Goal: Task Accomplishment & Management: Manage account settings

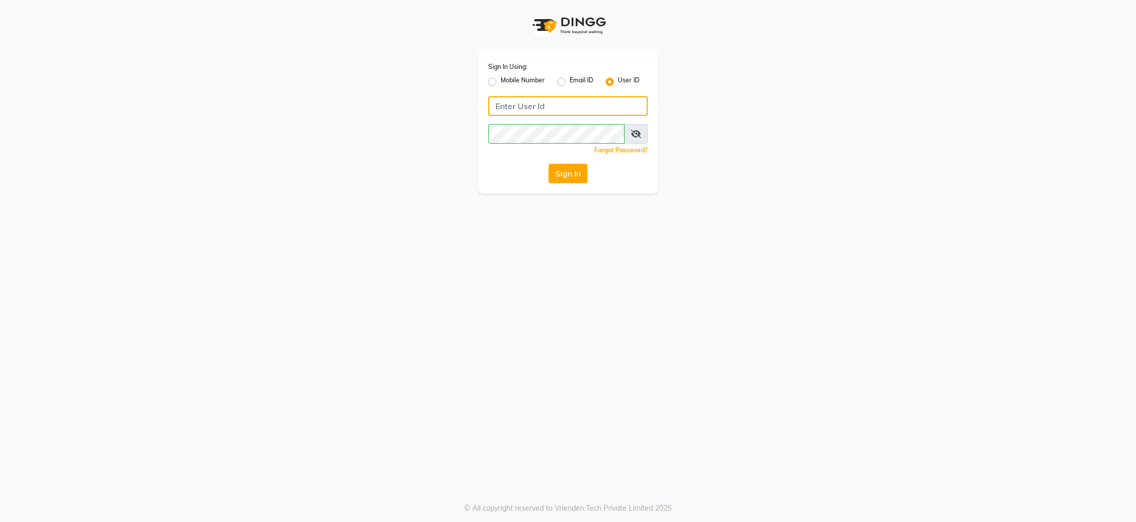
click at [552, 100] on input "Username" at bounding box center [567, 106] width 159 height 20
type input "kite"
click at [567, 167] on button "Sign In" at bounding box center [567, 174] width 39 height 20
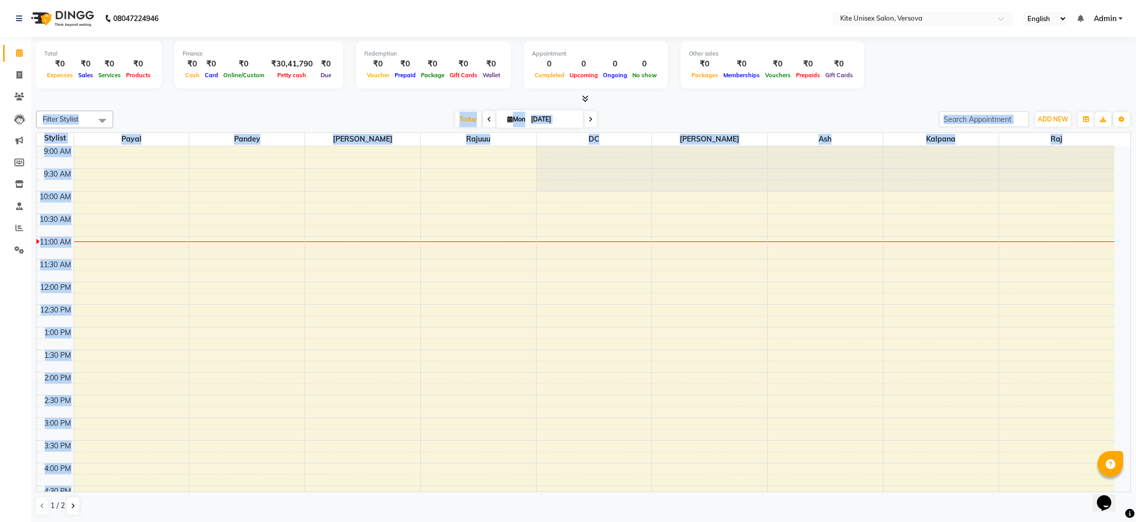
drag, startPoint x: 979, startPoint y: 75, endPoint x: 602, endPoint y: 548, distance: 605.4
click at [602, 521] on html "08047224946 Select Location × Kite Unisex Salon, Versova English ENGLISH Españo…" at bounding box center [568, 261] width 1136 height 522
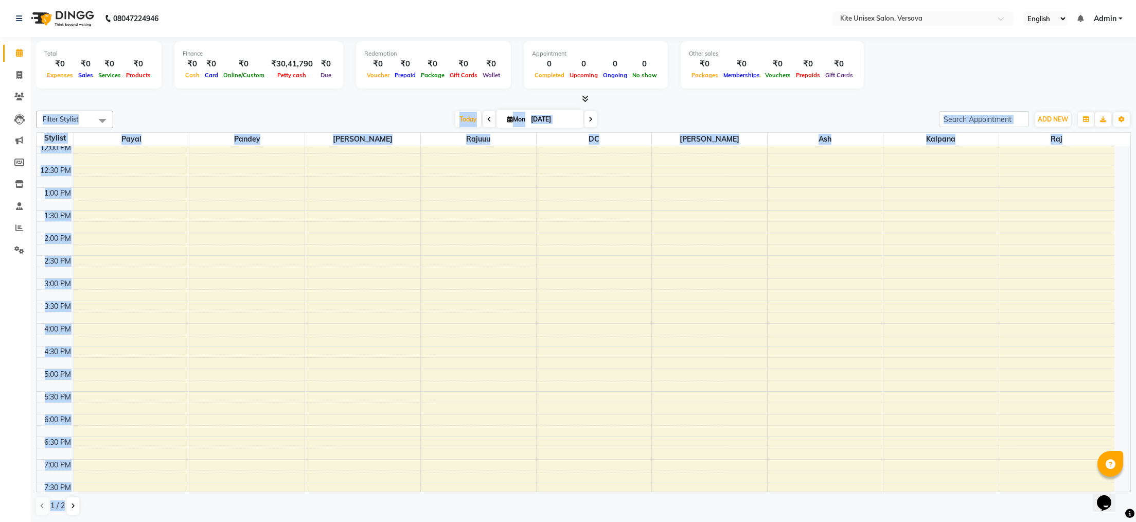
click at [139, 119] on div "[DATE] [DATE]" at bounding box center [525, 119] width 815 height 15
click at [101, 119] on span at bounding box center [102, 121] width 21 height 20
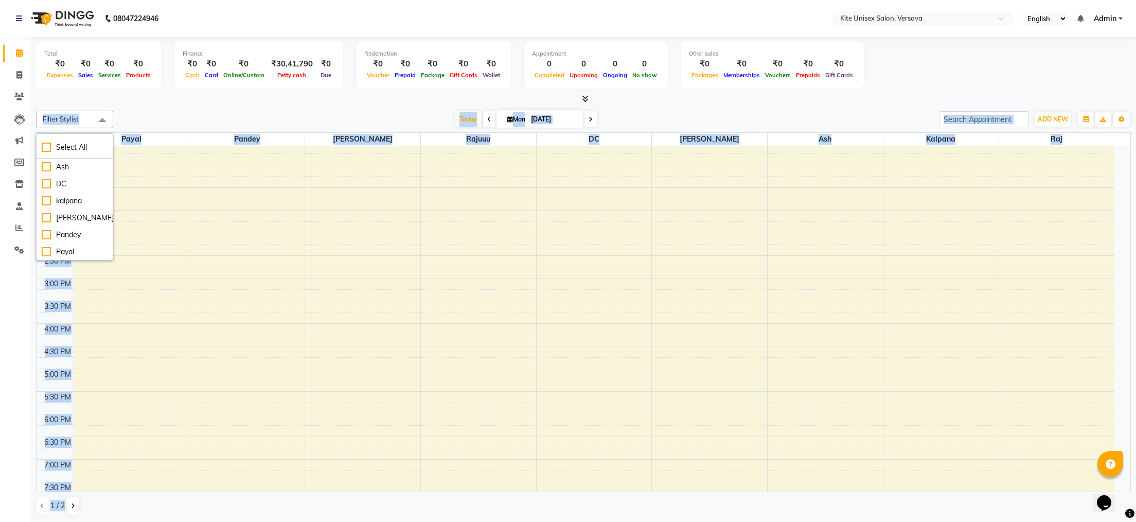
click at [101, 119] on span at bounding box center [102, 121] width 21 height 20
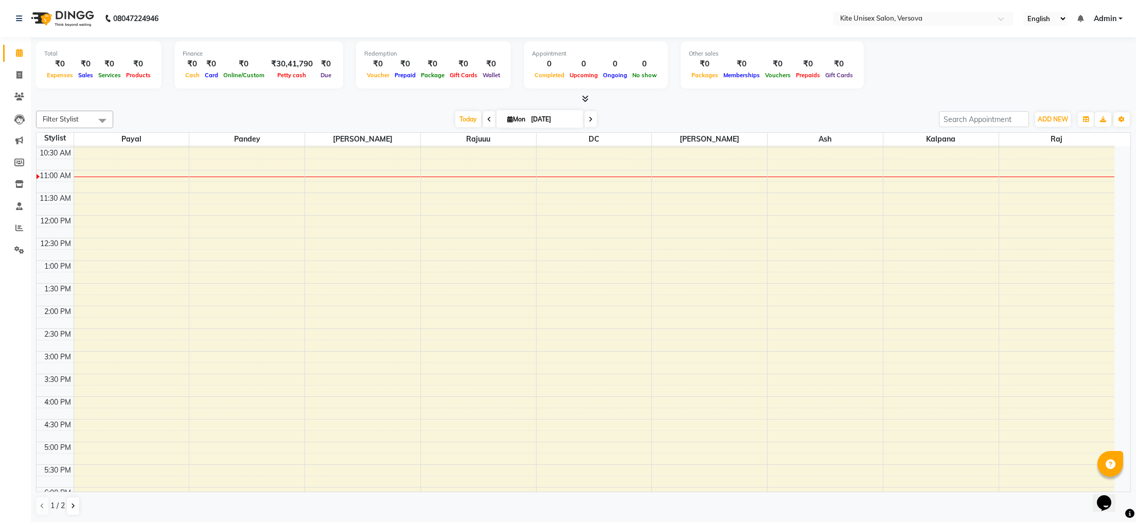
scroll to position [0, 0]
